Goal: Task Accomplishment & Management: Manage account settings

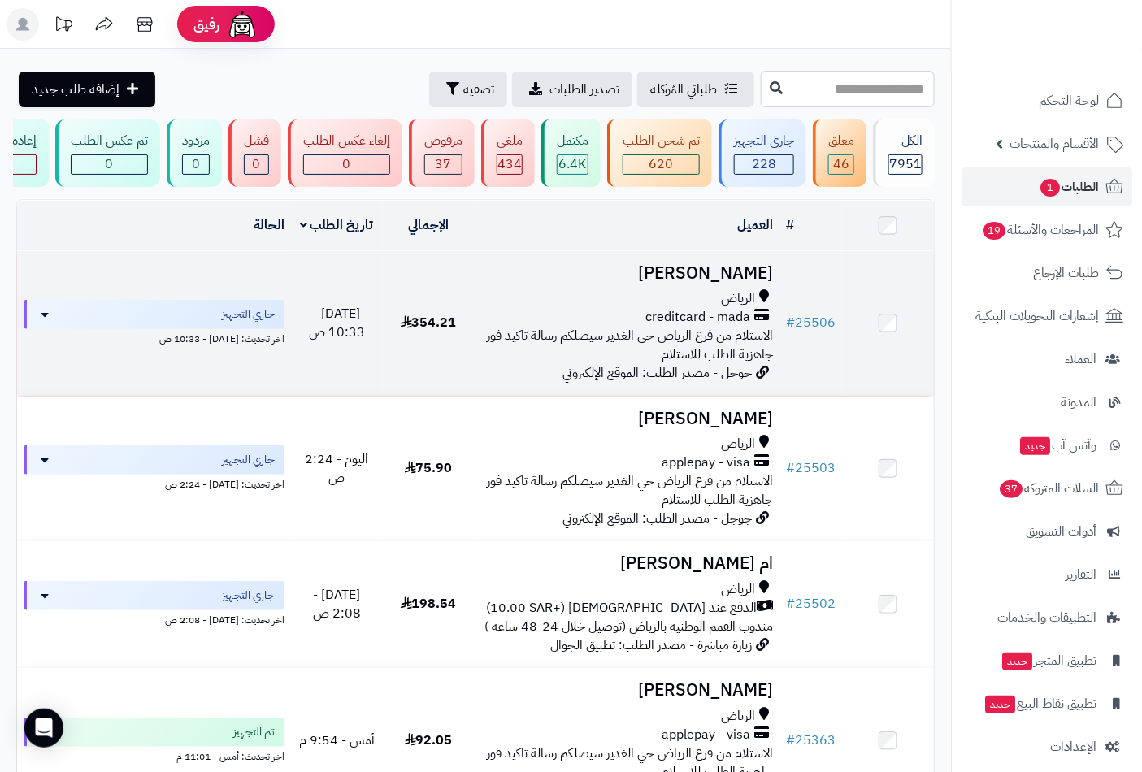
click at [727, 308] on span "الرياض" at bounding box center [738, 298] width 34 height 19
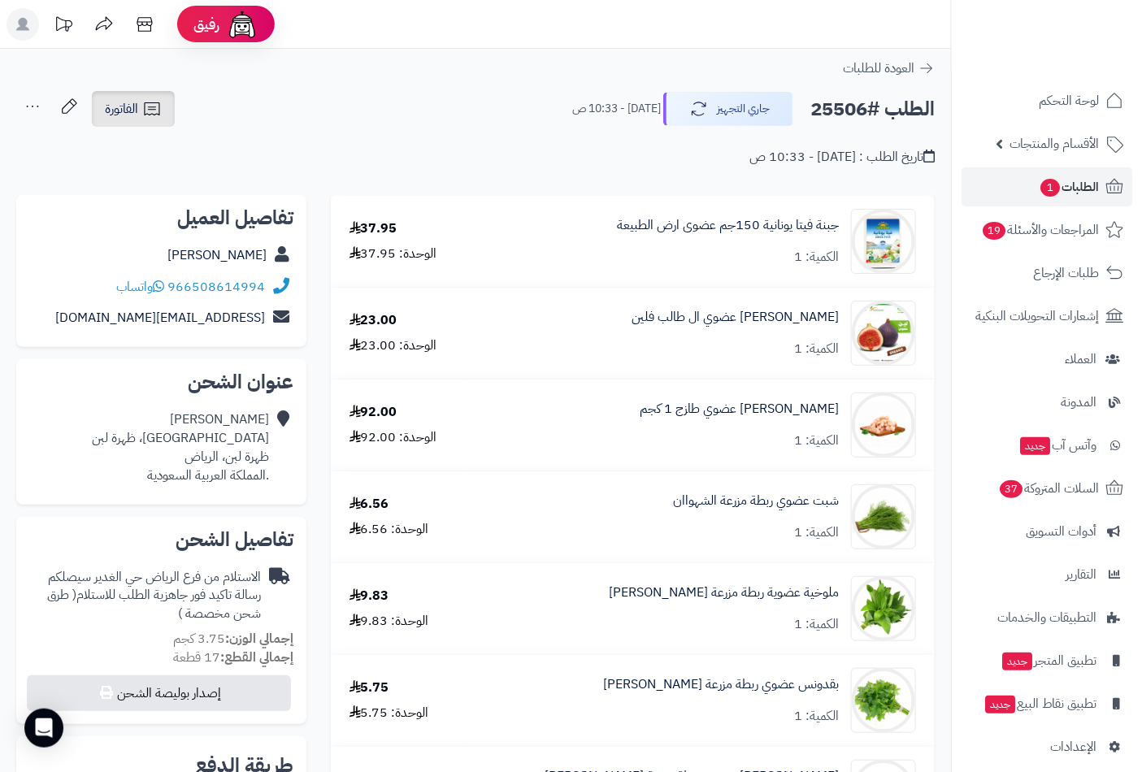
click at [130, 104] on span "الفاتورة" at bounding box center [121, 109] width 33 height 20
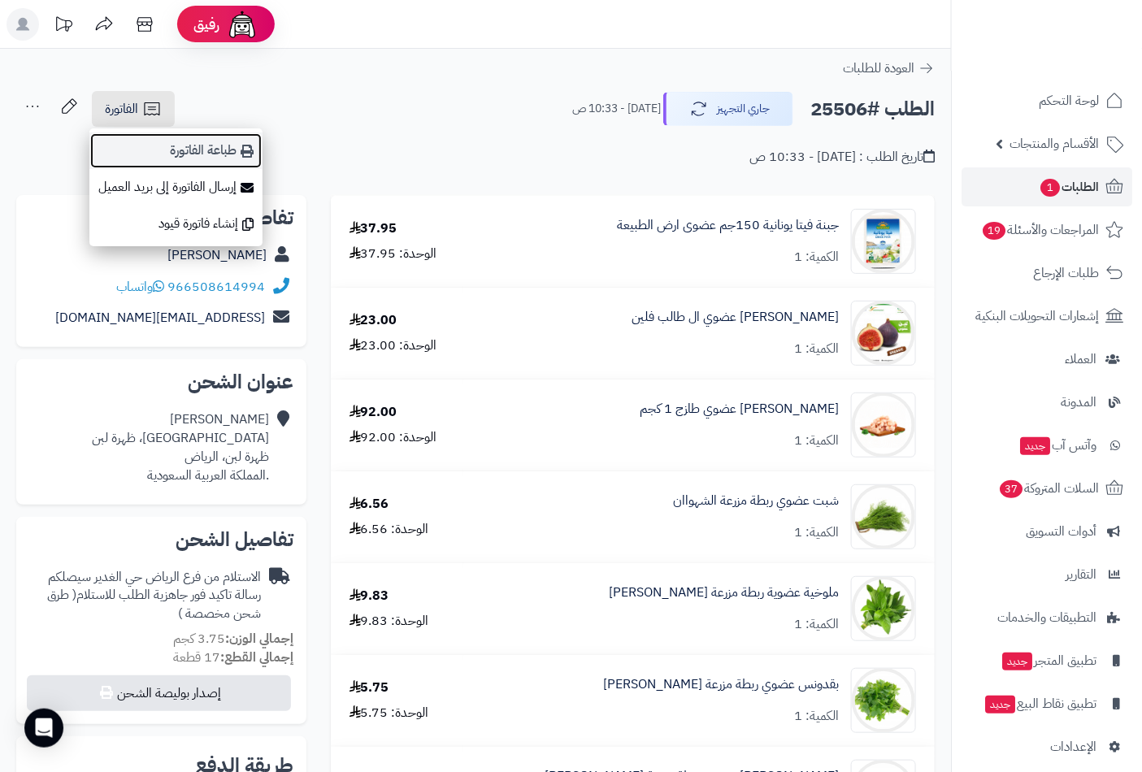
click at [216, 152] on link "طباعة الفاتورة" at bounding box center [175, 150] width 173 height 37
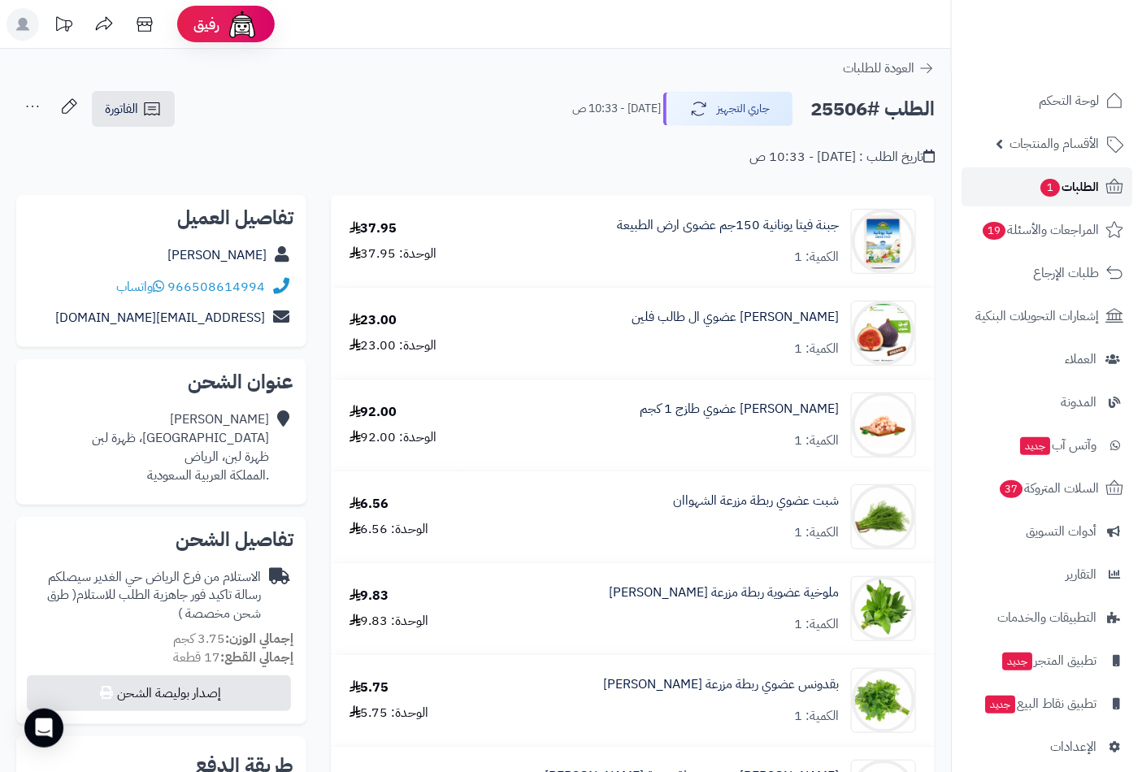
click at [1075, 190] on span "الطلبات 1" at bounding box center [1069, 187] width 60 height 23
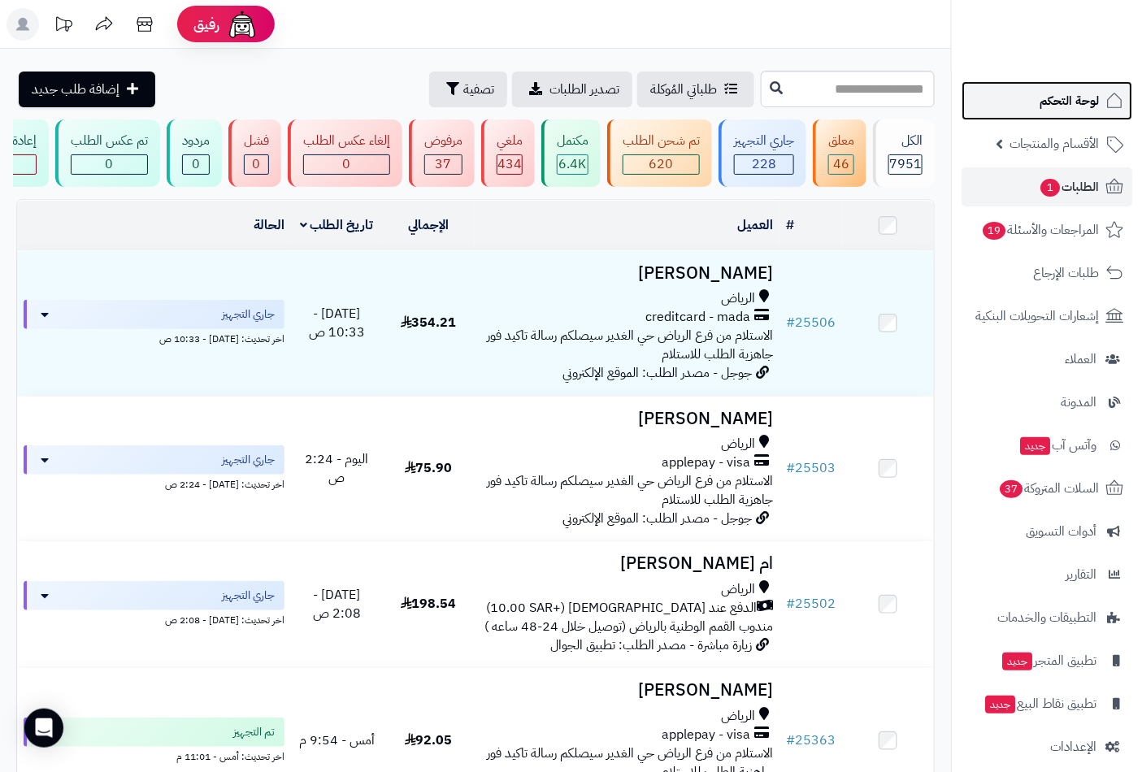
click at [1078, 85] on link "لوحة التحكم" at bounding box center [1046, 100] width 171 height 39
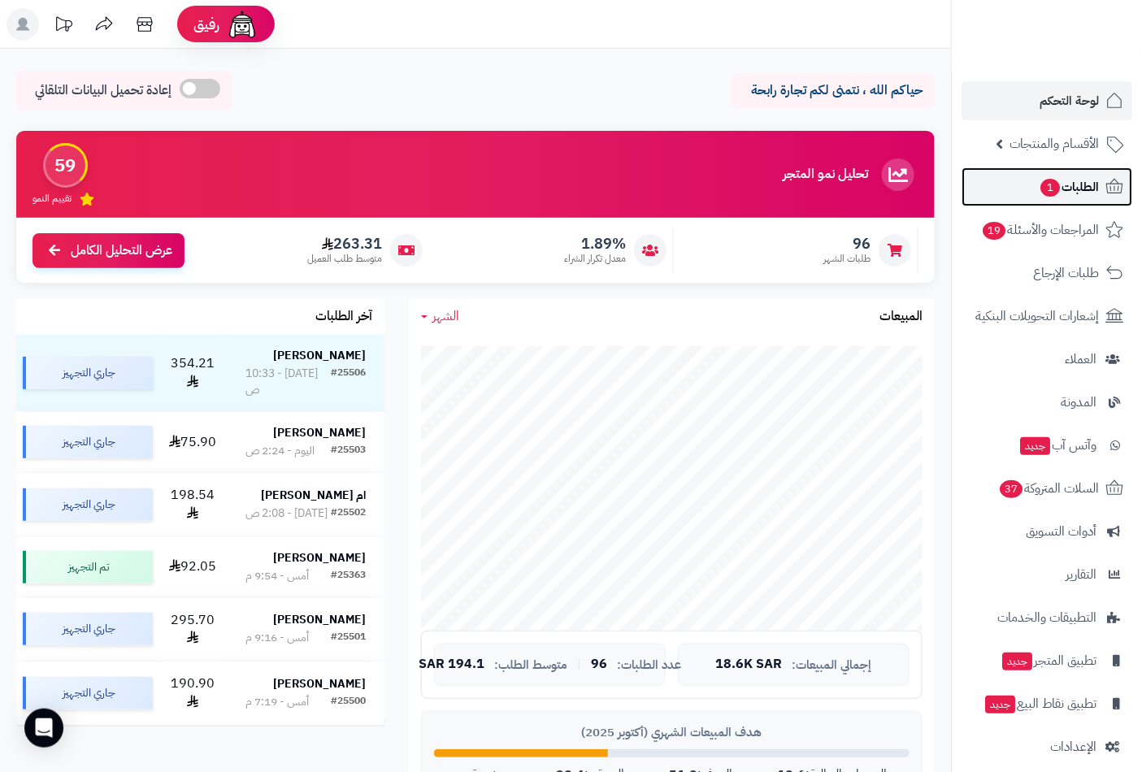
click at [1069, 185] on span "الطلبات 1" at bounding box center [1069, 187] width 60 height 23
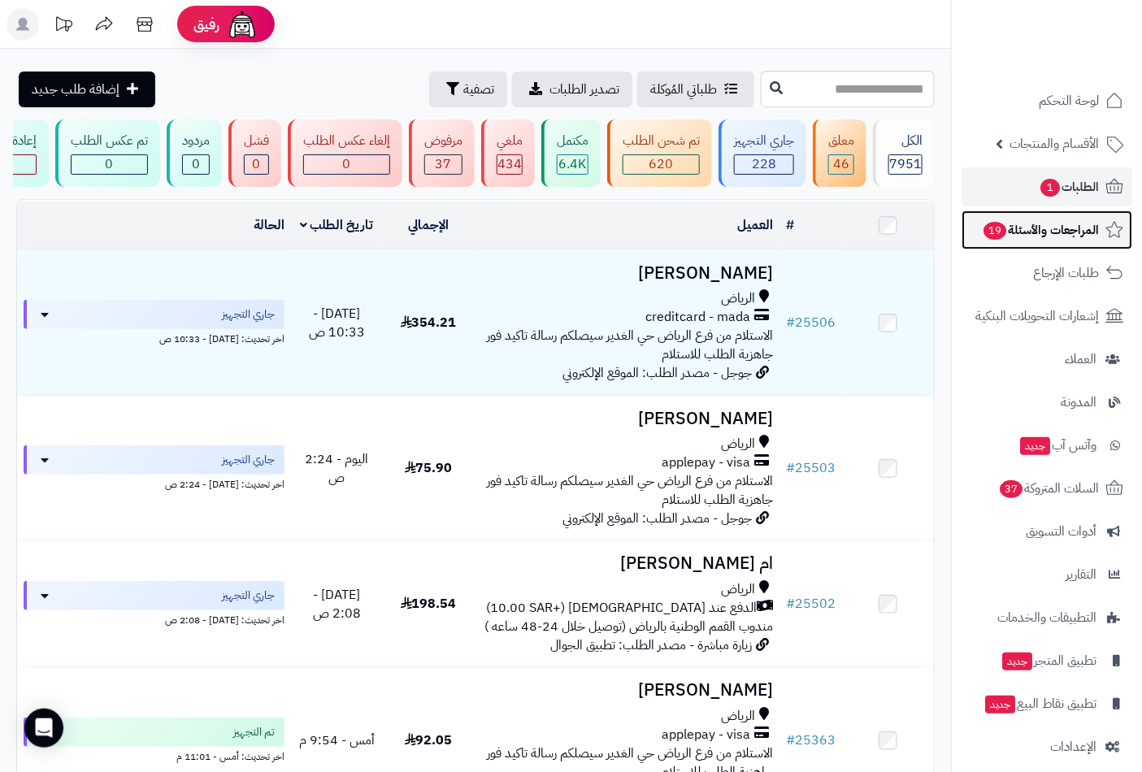
click at [1008, 226] on span "المراجعات والأسئلة 19" at bounding box center [1040, 230] width 117 height 23
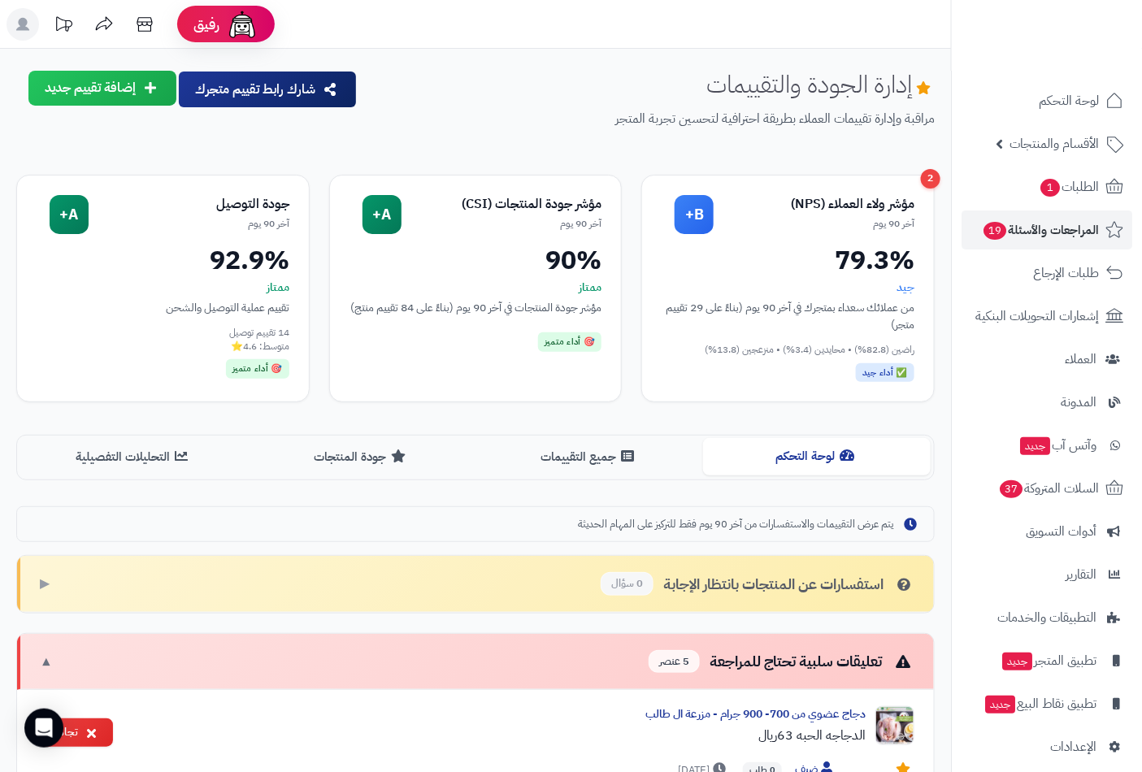
click at [802, 455] on button "لوحة التحكم" at bounding box center [817, 456] width 228 height 37
click at [571, 456] on button "جميع التقييمات" at bounding box center [589, 456] width 228 height 37
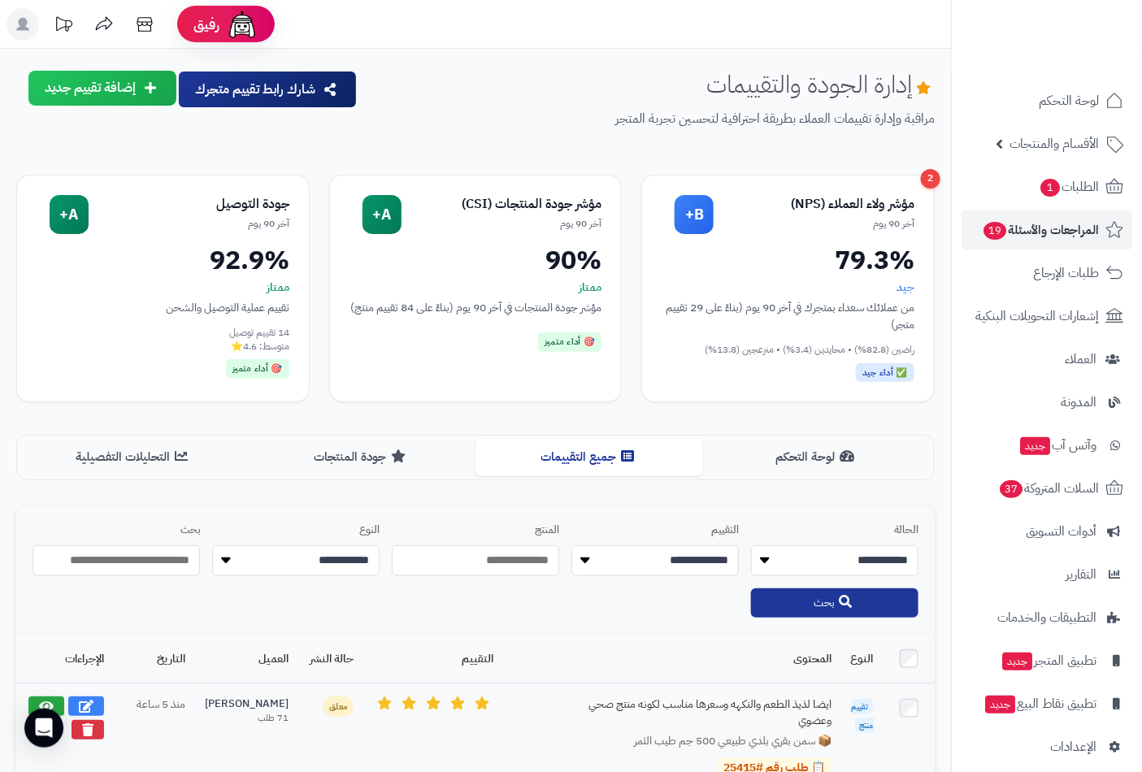
click at [30, 692] on td at bounding box center [65, 736] width 98 height 107
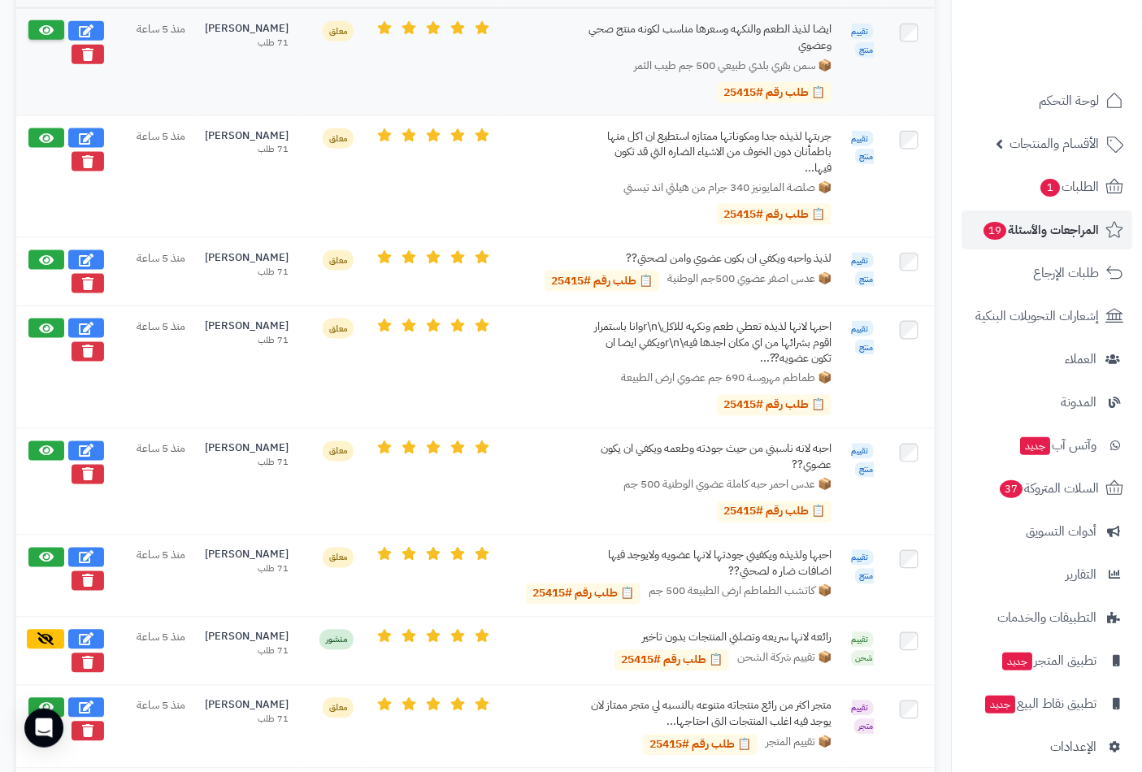
click at [45, 28] on icon at bounding box center [46, 30] width 15 height 13
click at [45, 138] on icon at bounding box center [46, 137] width 15 height 13
click at [44, 245] on td at bounding box center [65, 272] width 98 height 68
click at [45, 257] on icon at bounding box center [46, 259] width 15 height 13
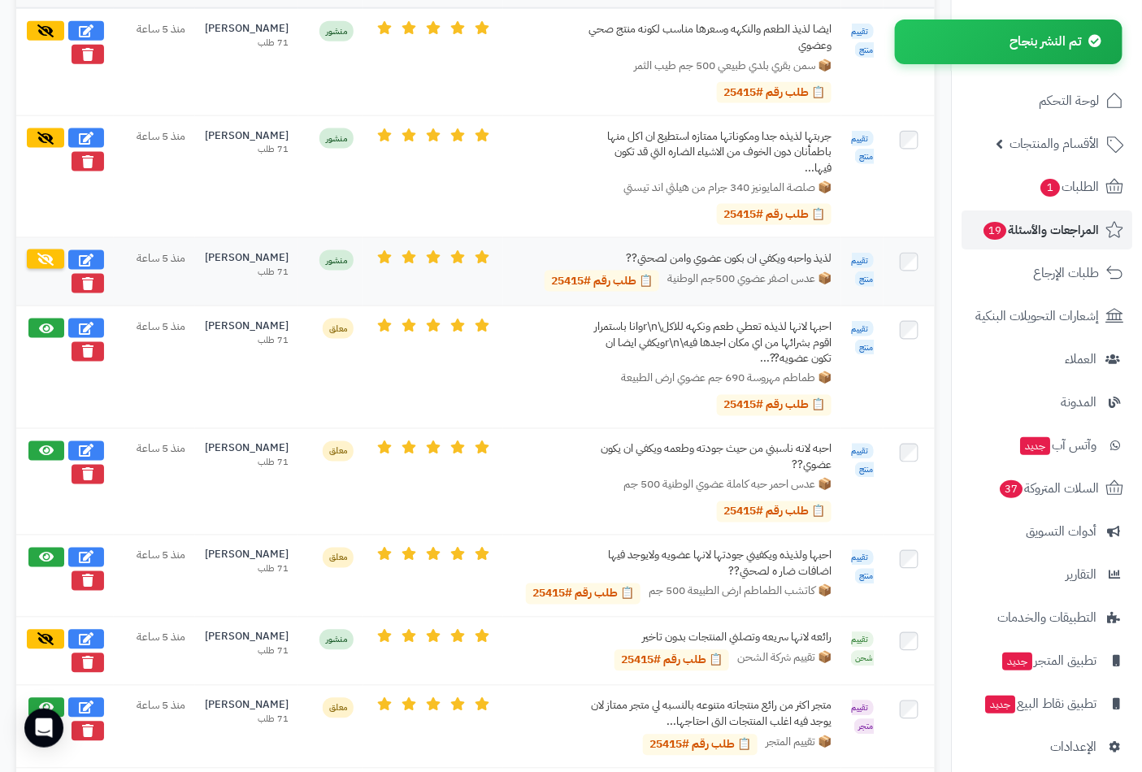
click at [46, 254] on icon at bounding box center [45, 259] width 16 height 13
click at [46, 254] on icon at bounding box center [46, 260] width 15 height 13
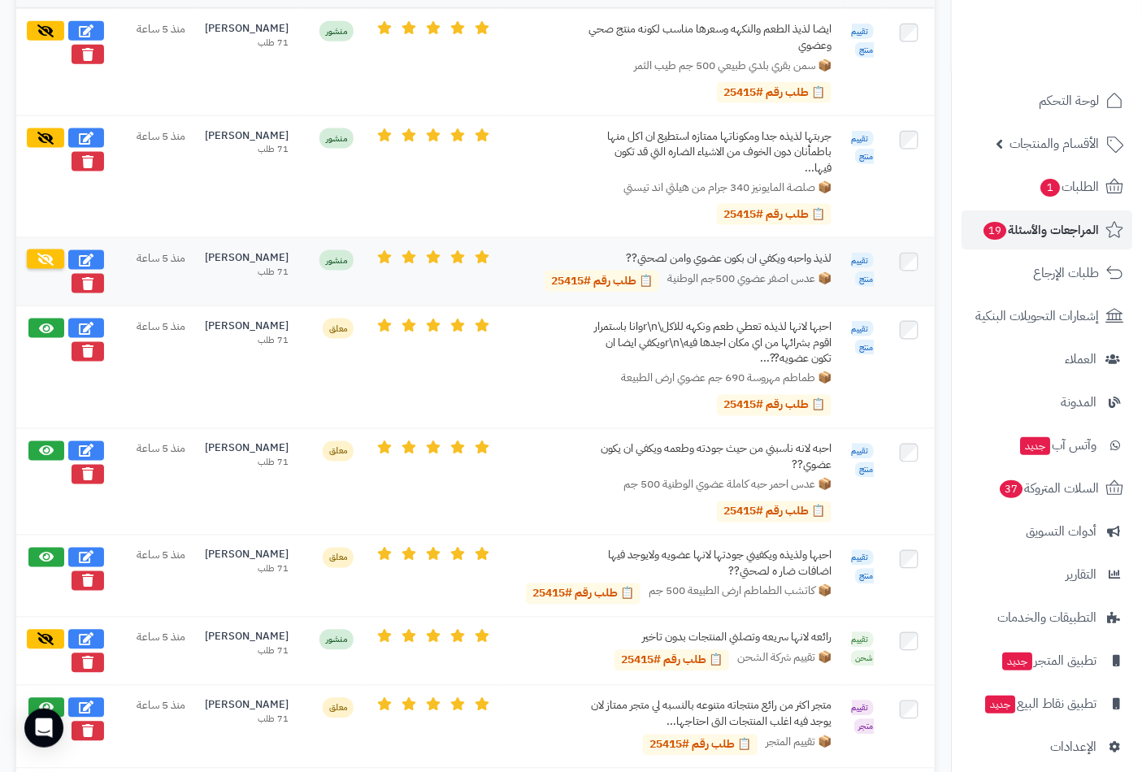
click at [45, 255] on icon at bounding box center [45, 259] width 16 height 13
click at [39, 263] on button at bounding box center [46, 259] width 36 height 20
click at [47, 266] on button at bounding box center [45, 259] width 37 height 20
click at [44, 258] on icon at bounding box center [46, 259] width 15 height 13
click at [44, 257] on icon at bounding box center [45, 259] width 16 height 13
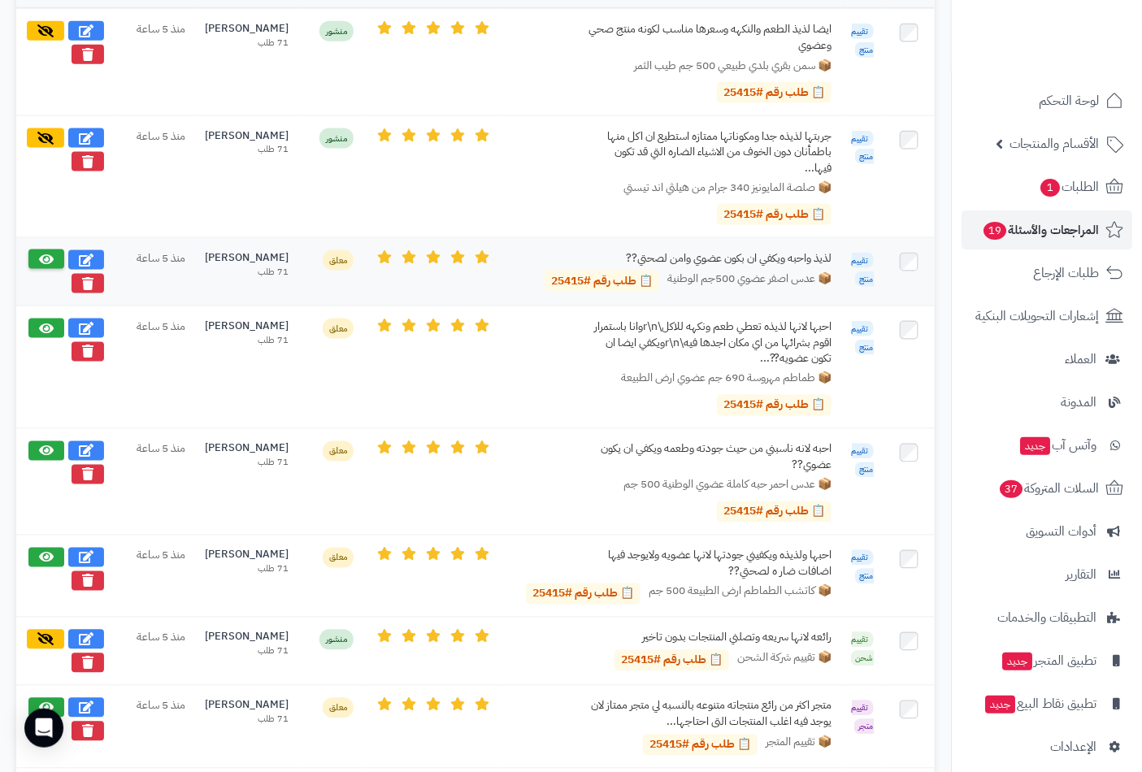
click at [54, 249] on button at bounding box center [46, 259] width 36 height 20
click at [37, 320] on button at bounding box center [46, 328] width 36 height 20
click at [44, 445] on icon at bounding box center [46, 450] width 15 height 13
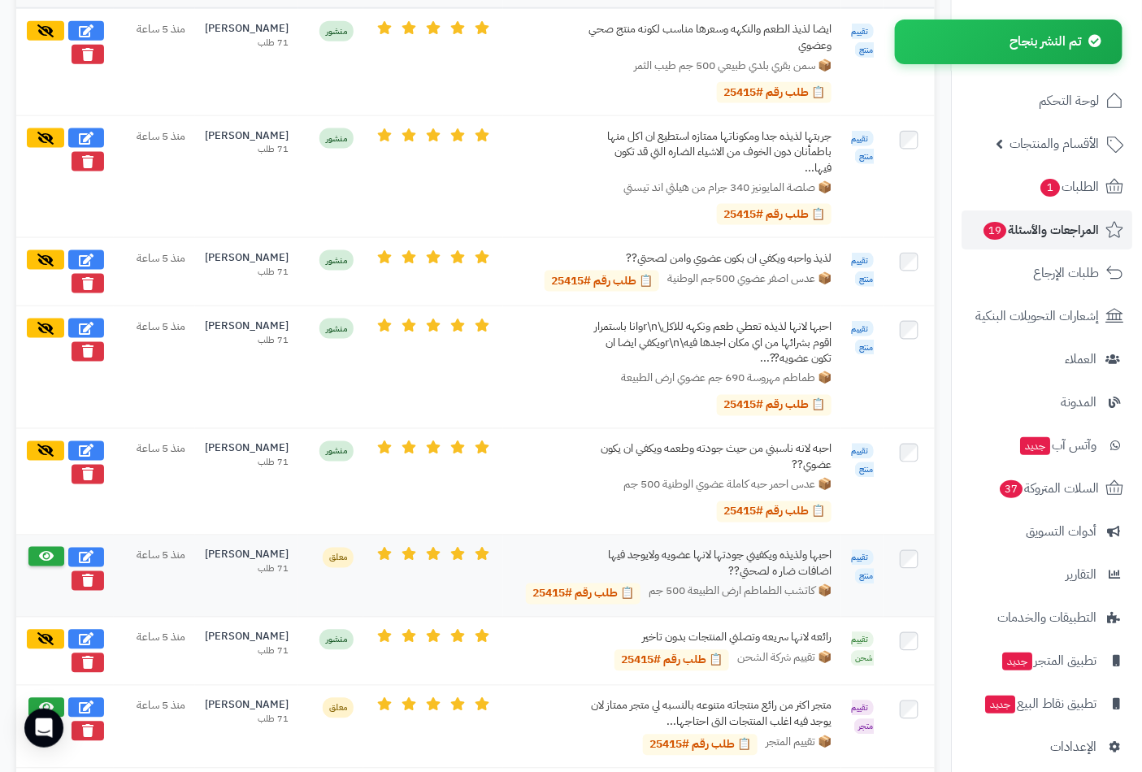
click at [41, 551] on icon at bounding box center [46, 556] width 15 height 13
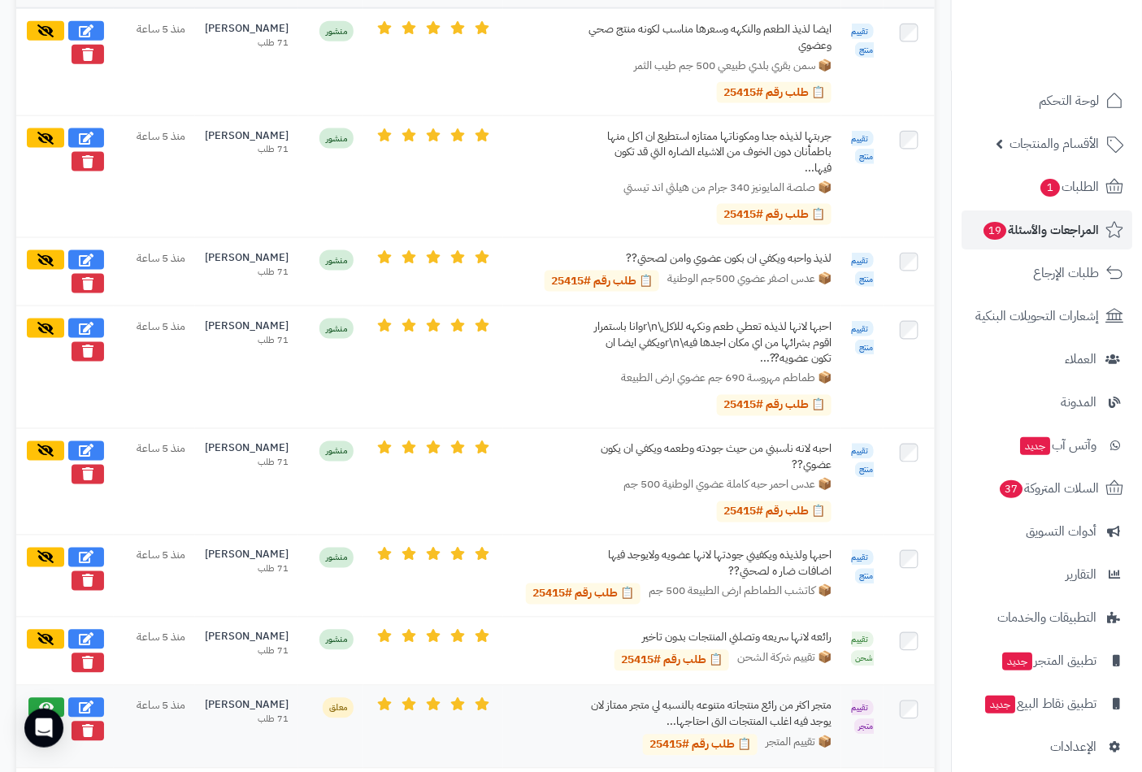
click at [41, 691] on td at bounding box center [65, 727] width 98 height 82
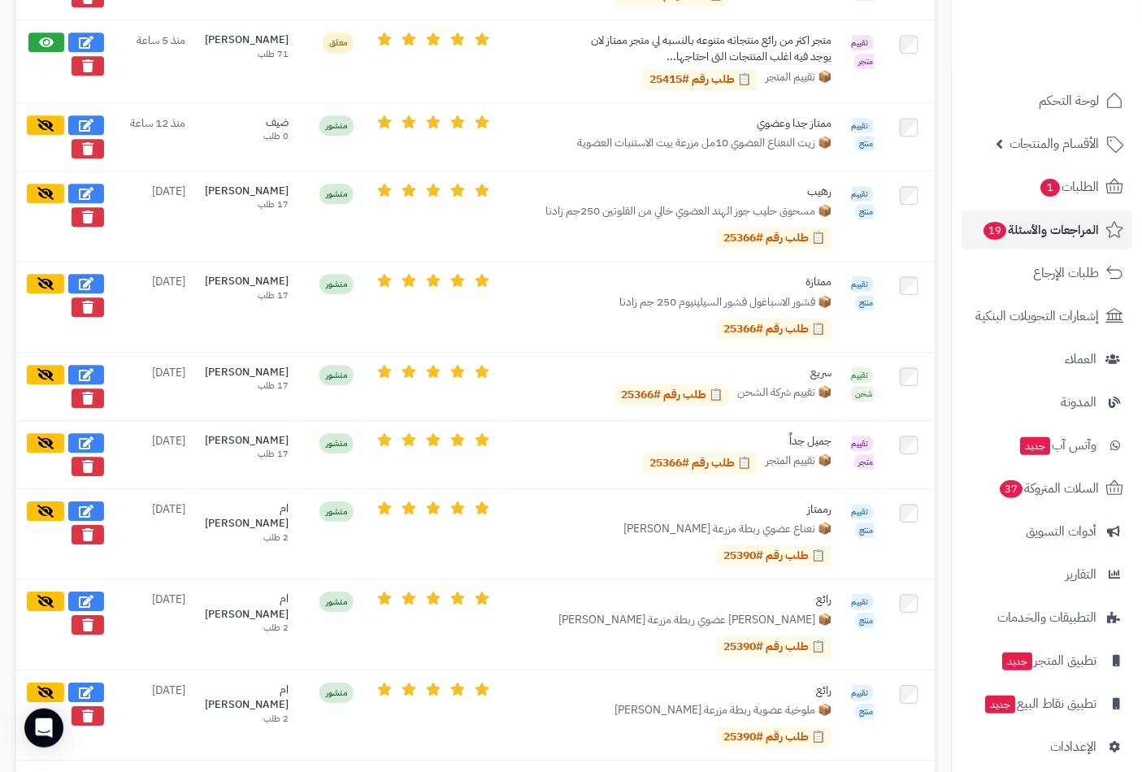
scroll to position [1351, 0]
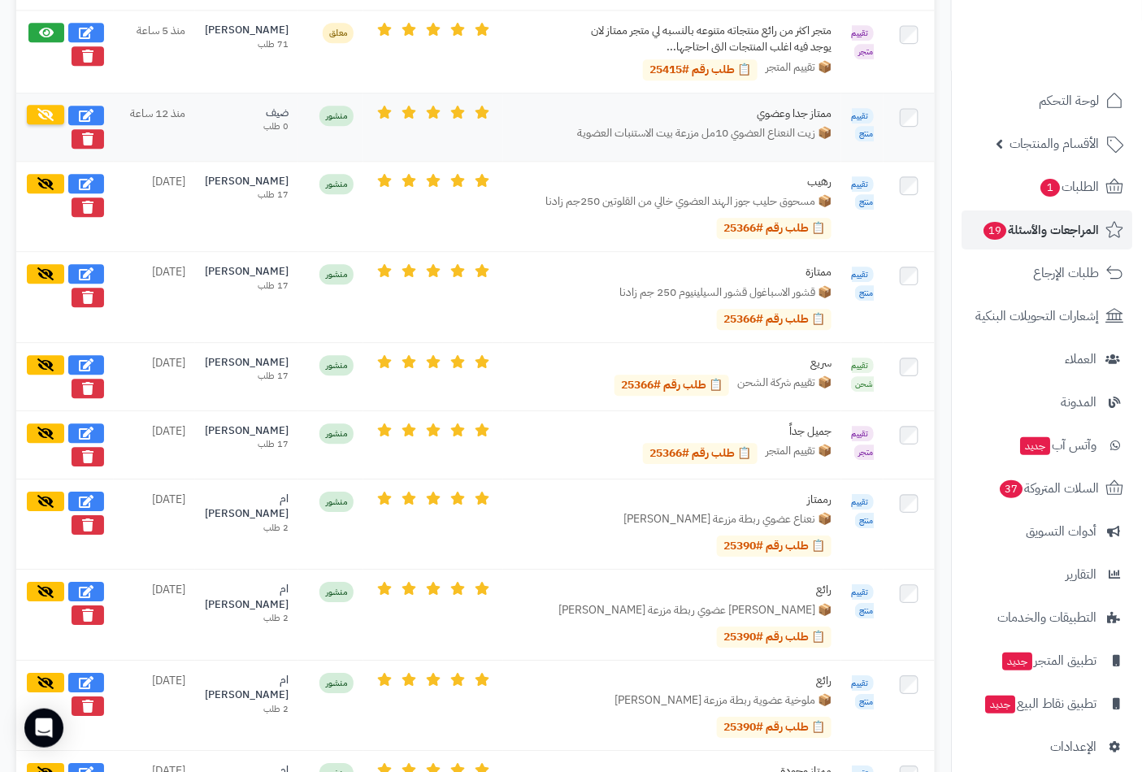
click at [43, 110] on icon at bounding box center [45, 114] width 16 height 13
click at [47, 179] on icon at bounding box center [45, 182] width 16 height 13
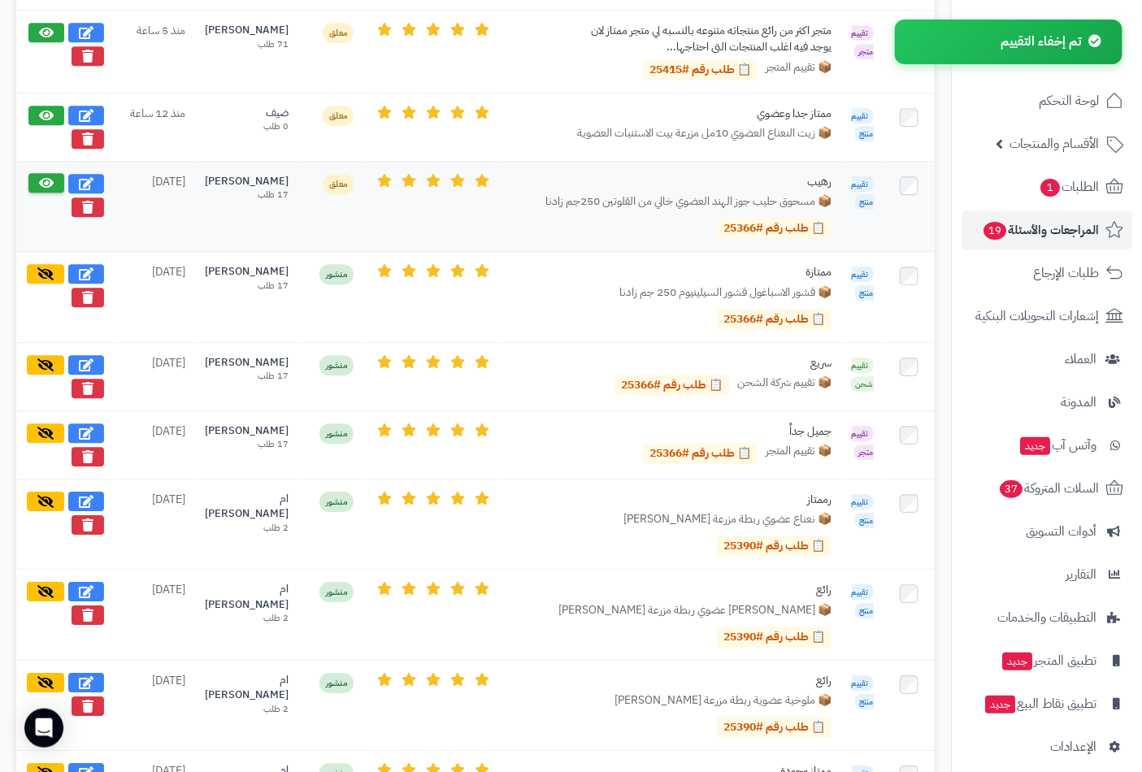
click at [46, 173] on button at bounding box center [46, 183] width 36 height 20
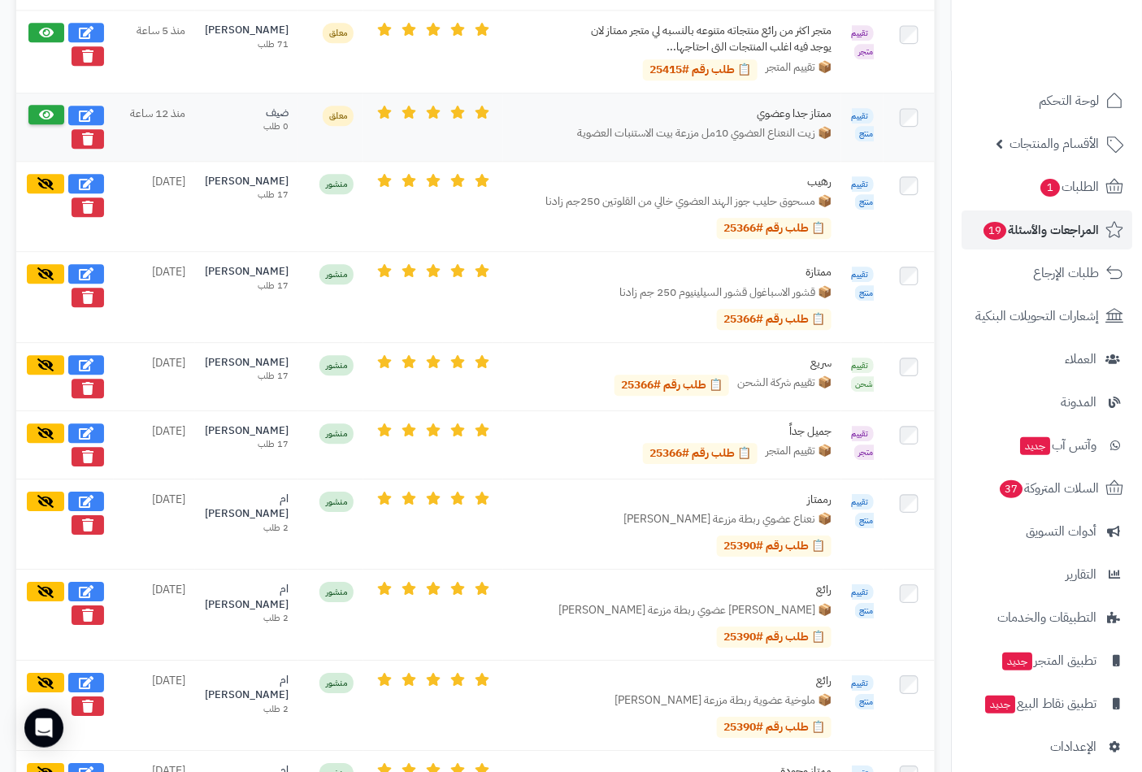
click at [43, 105] on button at bounding box center [46, 115] width 36 height 20
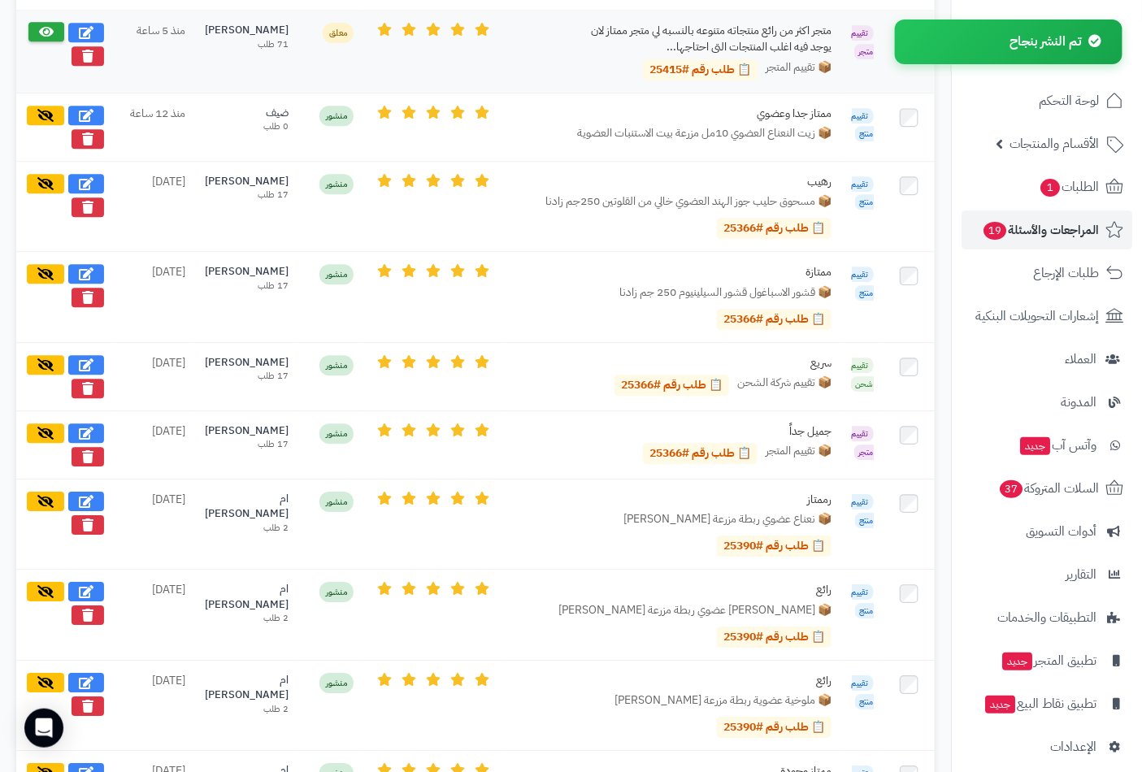
click at [45, 28] on icon at bounding box center [46, 31] width 15 height 13
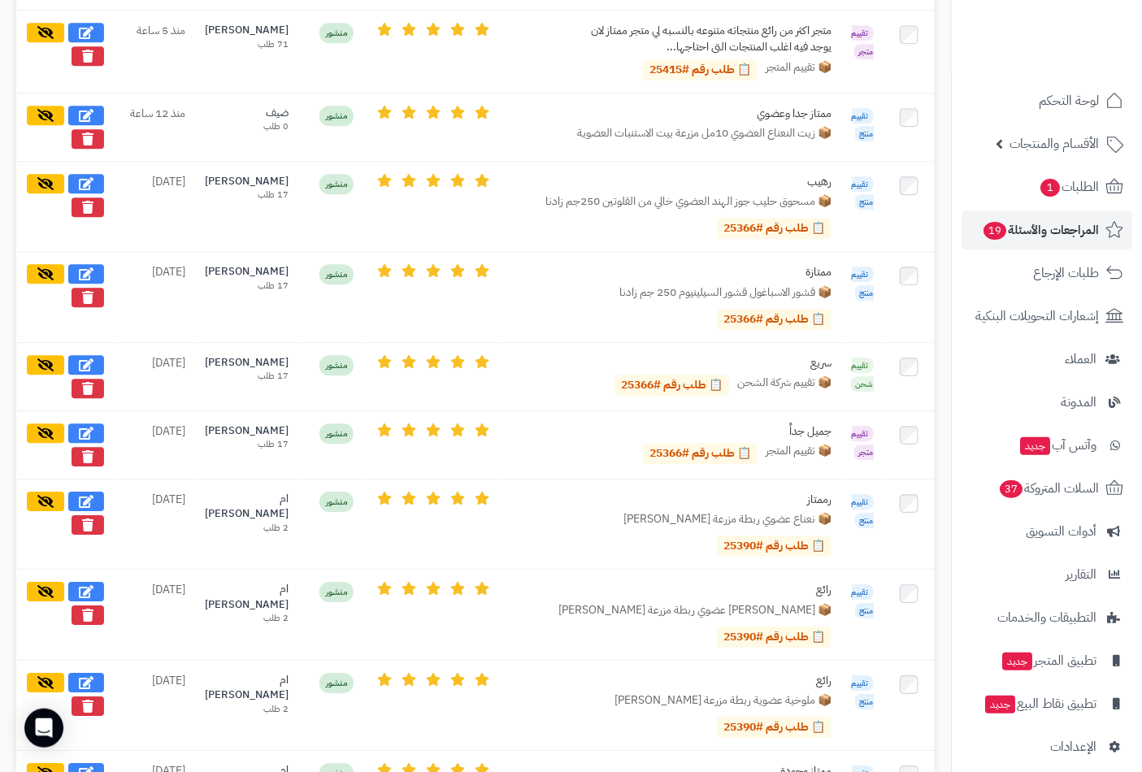
scroll to position [675, 0]
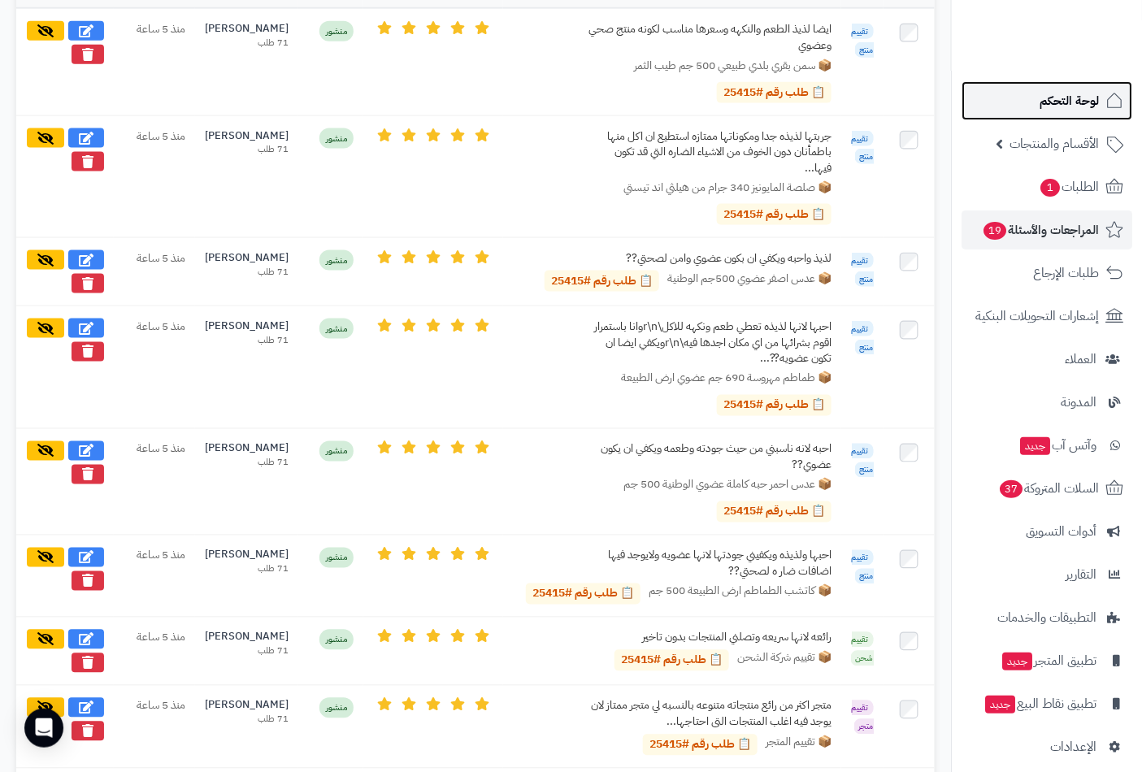
click at [1086, 90] on span "لوحة التحكم" at bounding box center [1068, 100] width 59 height 23
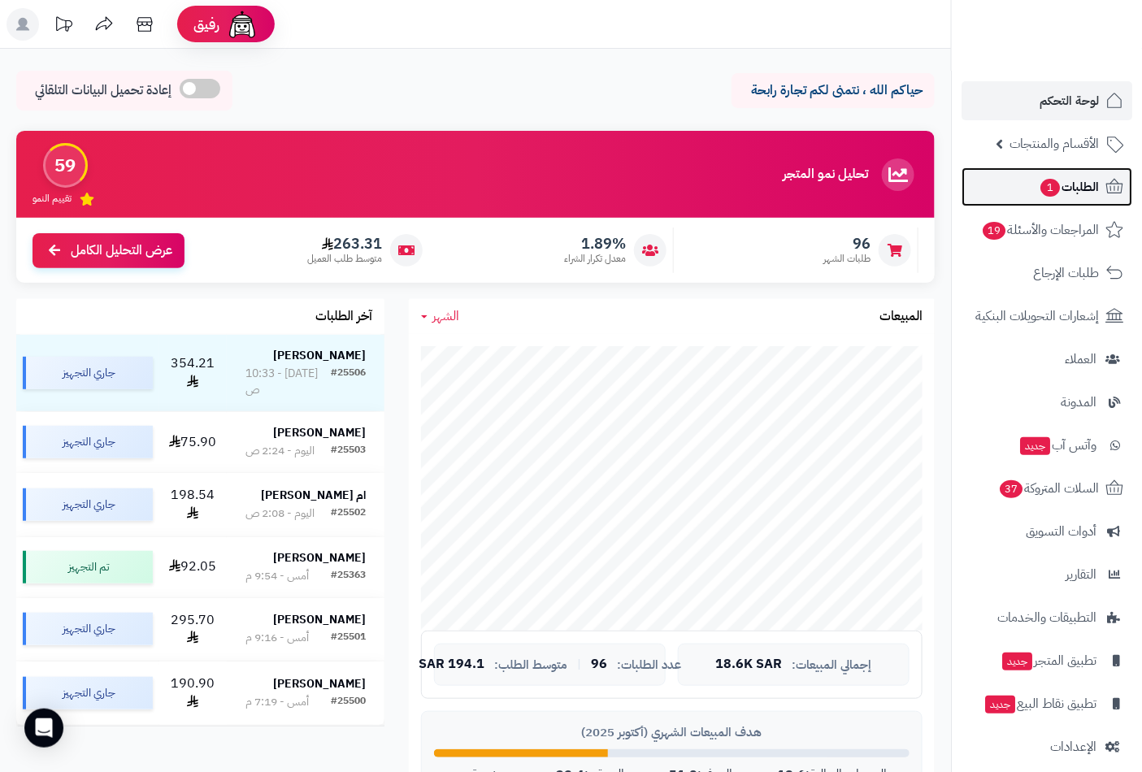
click at [1074, 189] on span "الطلبات 1" at bounding box center [1069, 187] width 60 height 23
